Goal: Task Accomplishment & Management: Use online tool/utility

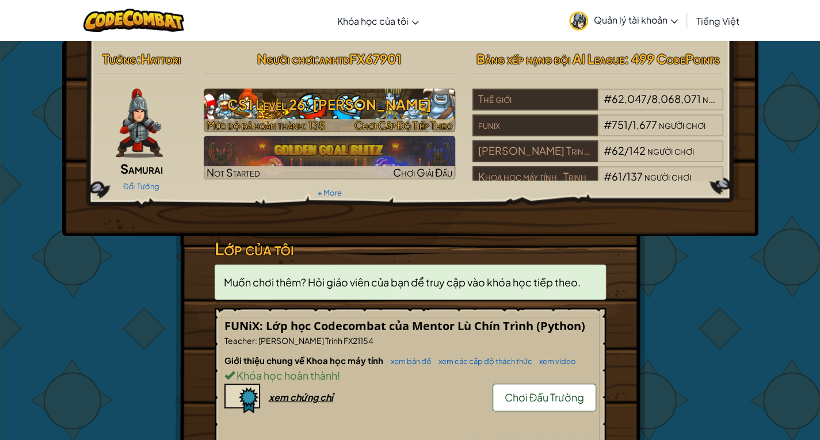
click at [313, 100] on h3 "CS1 Level 26: [PERSON_NAME]" at bounding box center [330, 105] width 252 height 26
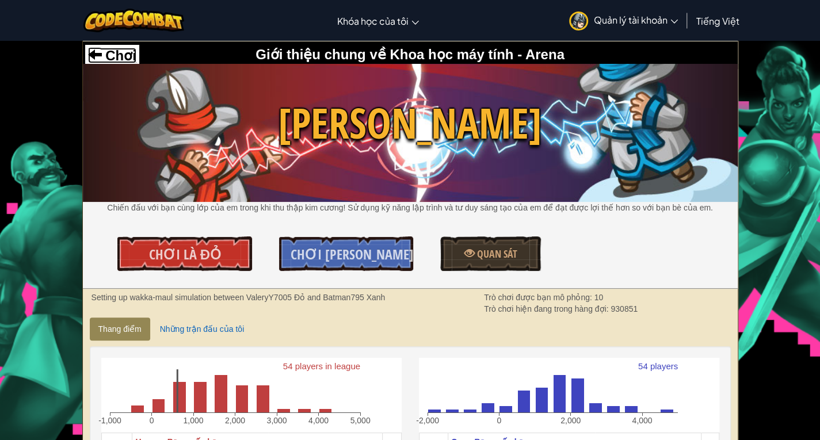
click at [116, 56] on span "Chơi" at bounding box center [119, 56] width 35 height 16
select select "vi"
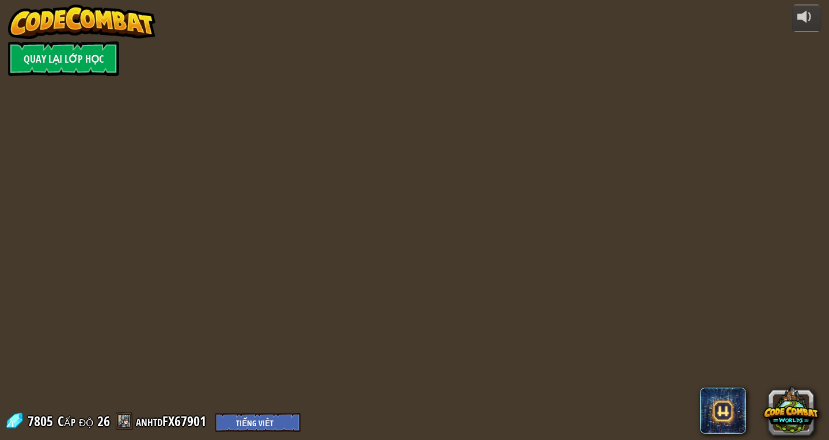
select select "vi"
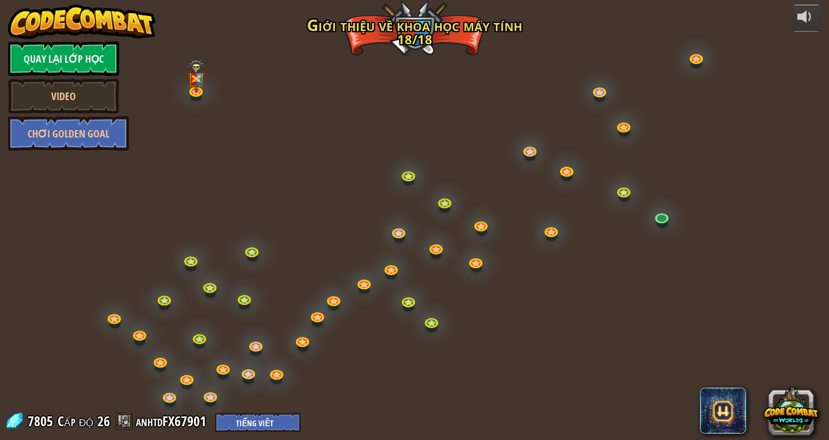
select select "vi"
